Goal: Entertainment & Leisure: Browse casually

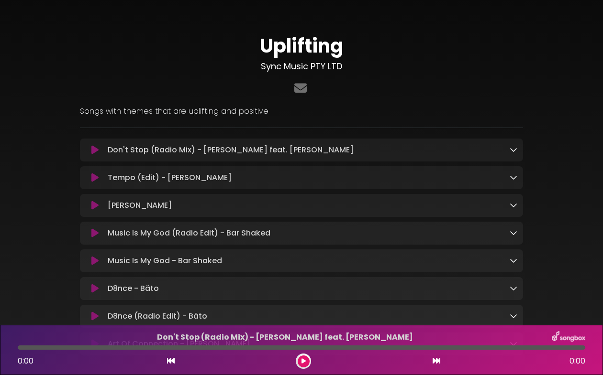
click at [571, 97] on div "Uplifting Sync Music PTY LTD ×" at bounding box center [301, 191] width 545 height 361
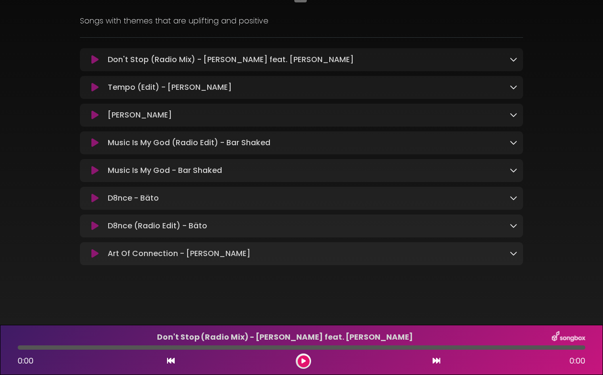
scroll to position [93, 0]
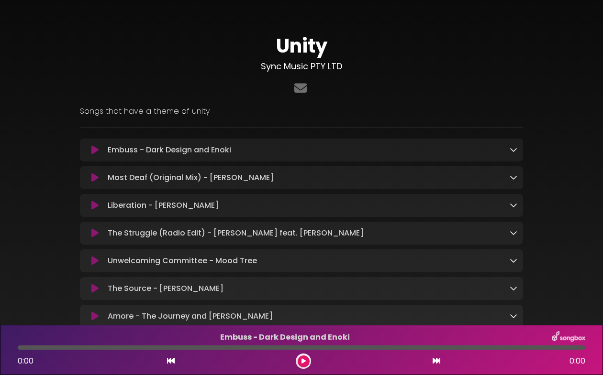
click at [547, 145] on div "Unity Sync Music PTY LTD Songs that have a theme of unity ×" at bounding box center [301, 177] width 545 height 333
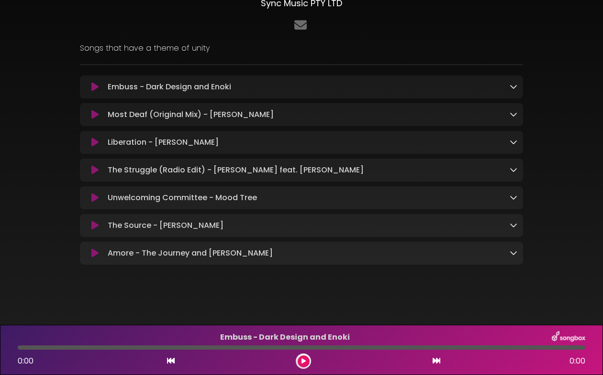
scroll to position [66, 0]
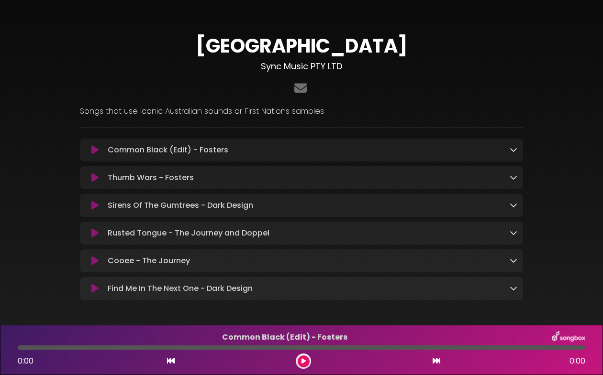
click at [578, 105] on div "Australia Sync Music PTY LTD ×" at bounding box center [301, 163] width 603 height 305
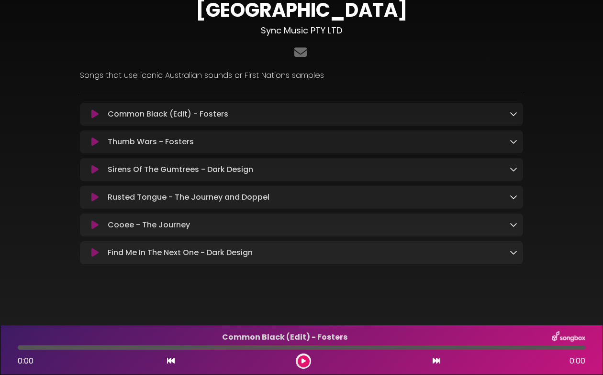
scroll to position [37, 0]
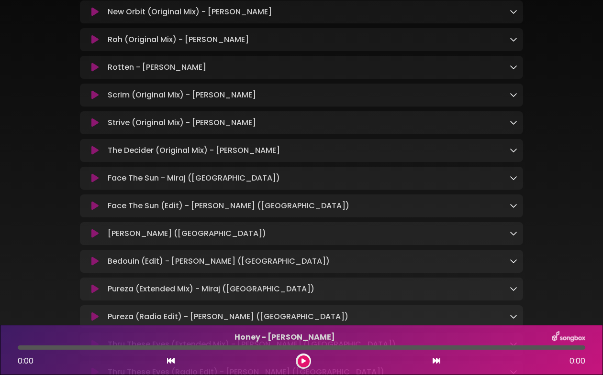
scroll to position [3157, 0]
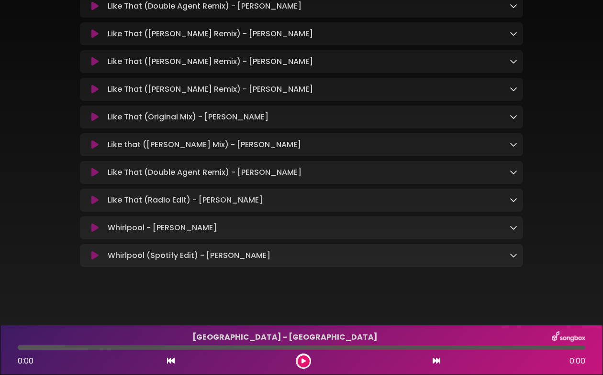
scroll to position [737, 0]
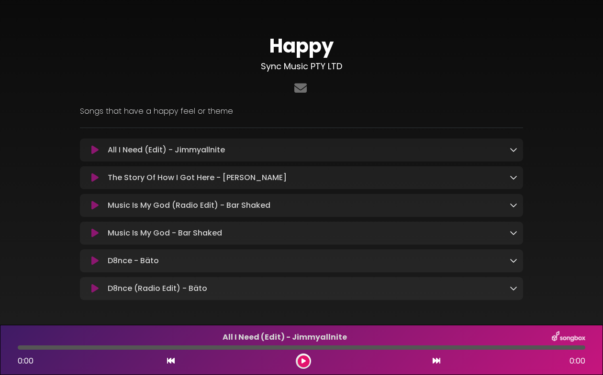
click at [512, 146] on icon at bounding box center [513, 150] width 8 height 8
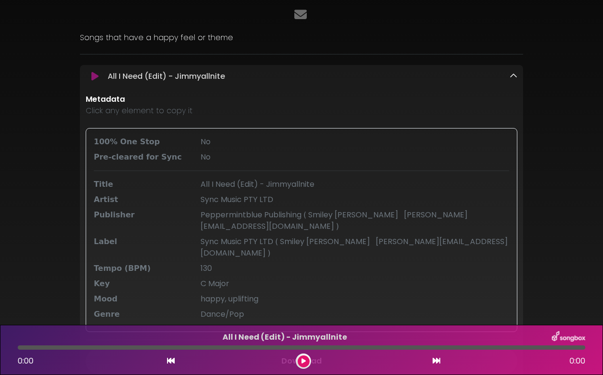
scroll to position [77, 0]
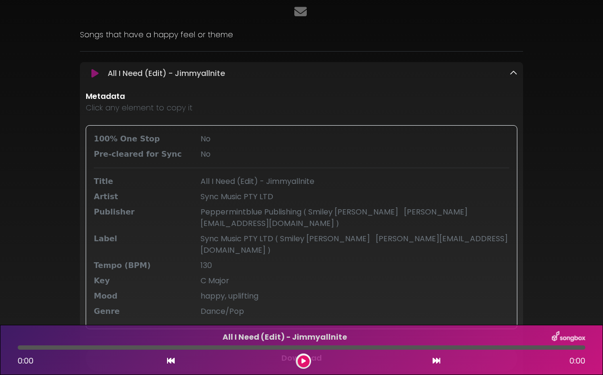
click at [304, 359] on icon at bounding box center [303, 362] width 4 height 6
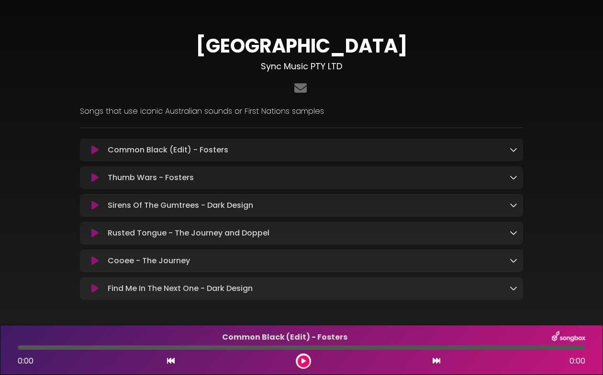
click at [327, 153] on p "Common Black (Edit) - Fosters Loading Track..." at bounding box center [309, 149] width 402 height 11
click at [507, 147] on p "Common Black (Edit) - Fosters Loading Track..." at bounding box center [309, 149] width 402 height 11
click at [514, 153] on icon at bounding box center [513, 150] width 8 height 8
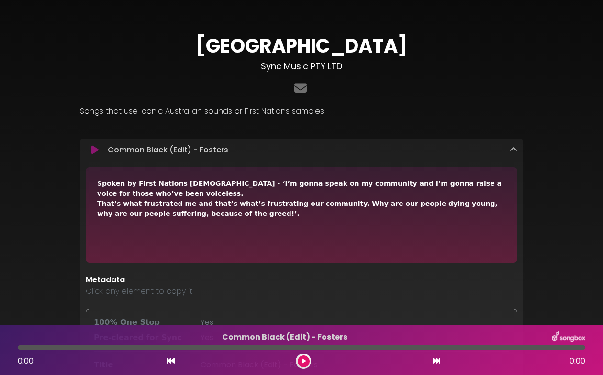
click at [510, 144] on div at bounding box center [513, 149] width 8 height 11
click at [514, 151] on icon at bounding box center [513, 150] width 8 height 8
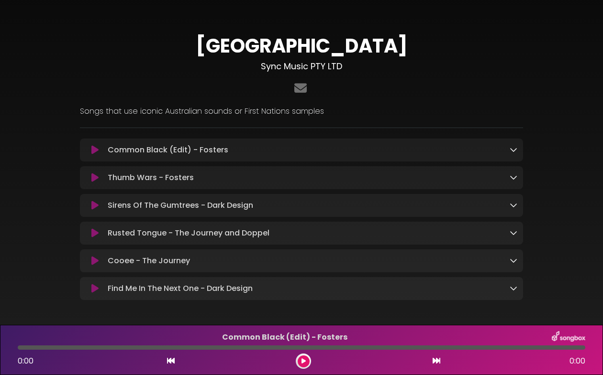
click at [511, 173] on link at bounding box center [513, 177] width 8 height 11
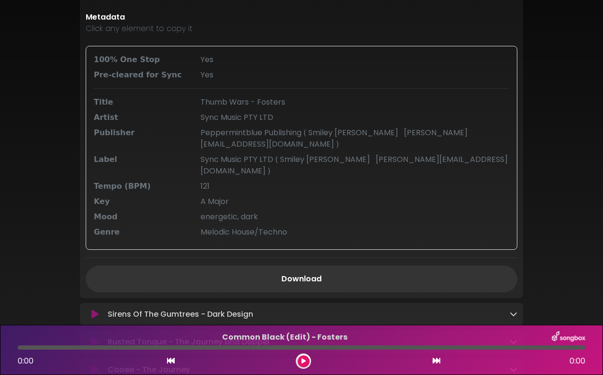
scroll to position [191, 0]
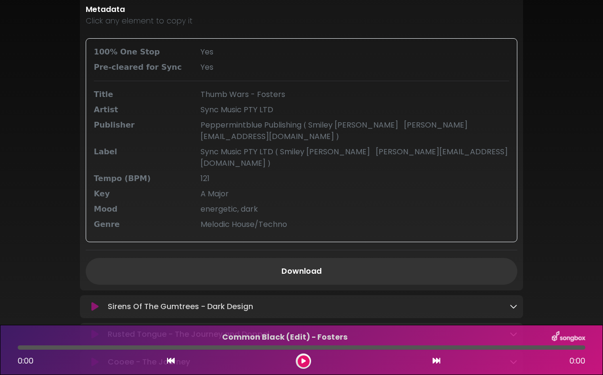
click at [510, 303] on icon at bounding box center [513, 307] width 8 height 8
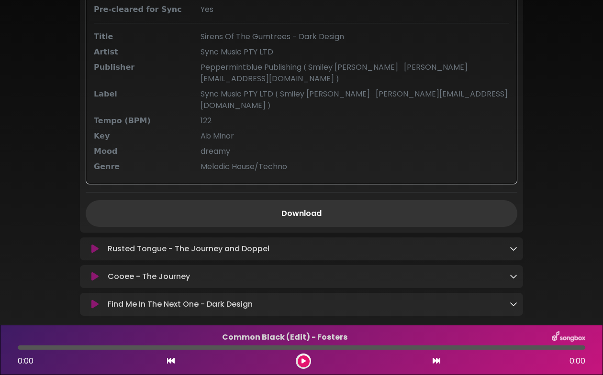
scroll to position [582, 0]
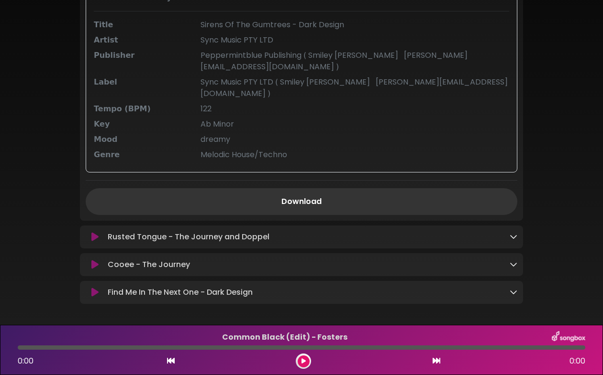
click at [514, 233] on icon at bounding box center [513, 237] width 8 height 8
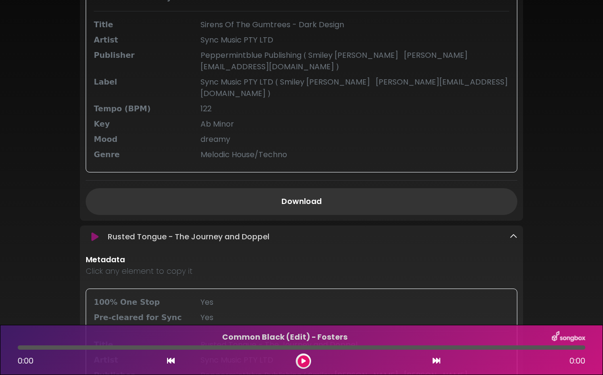
click at [549, 204] on div "Australia Sync Music PTY LTD ×" at bounding box center [301, 6] width 545 height 1153
click at [513, 233] on icon at bounding box center [513, 237] width 8 height 8
